Goal: Task Accomplishment & Management: Manage account settings

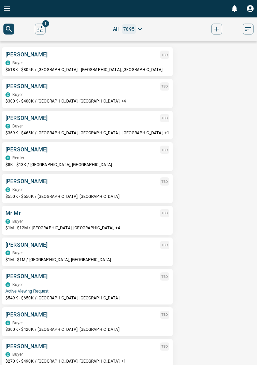
click at [8, 11] on icon "Open drawer" at bounding box center [7, 8] width 8 height 8
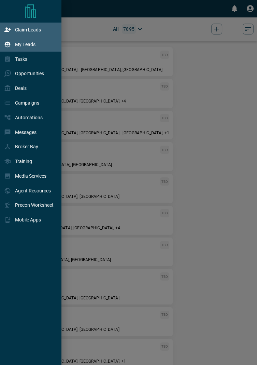
click at [40, 30] on p "Claim Leads" at bounding box center [28, 29] width 26 height 5
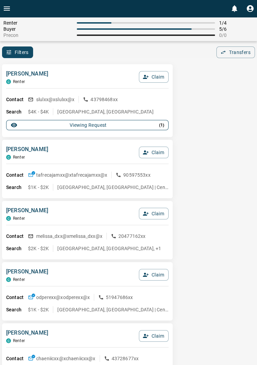
click at [164, 127] on p "( 1 )" at bounding box center [161, 125] width 5 height 6
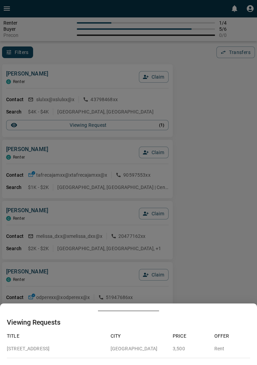
click at [216, 180] on div at bounding box center [128, 182] width 257 height 365
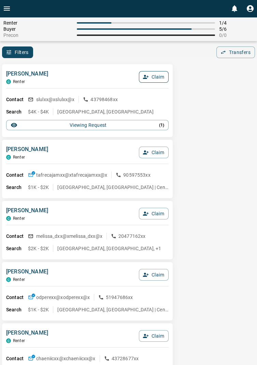
click at [155, 78] on button "Claim" at bounding box center [154, 77] width 30 height 12
